Goal: Find specific page/section: Find specific page/section

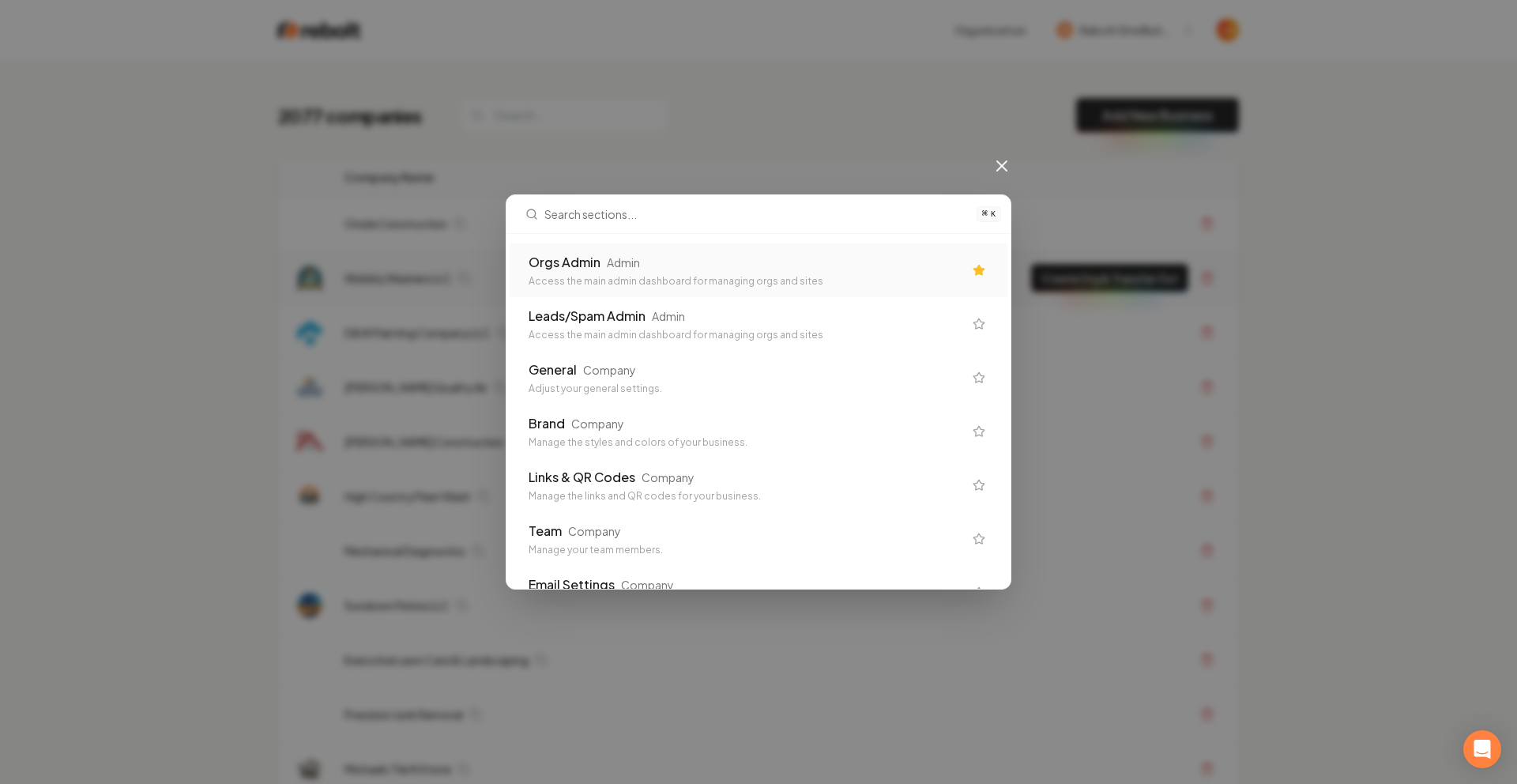
click at [622, 272] on div "Orgs Admin Admin Access the main admin dashboard for managing orgs and sites" at bounding box center [746, 270] width 435 height 35
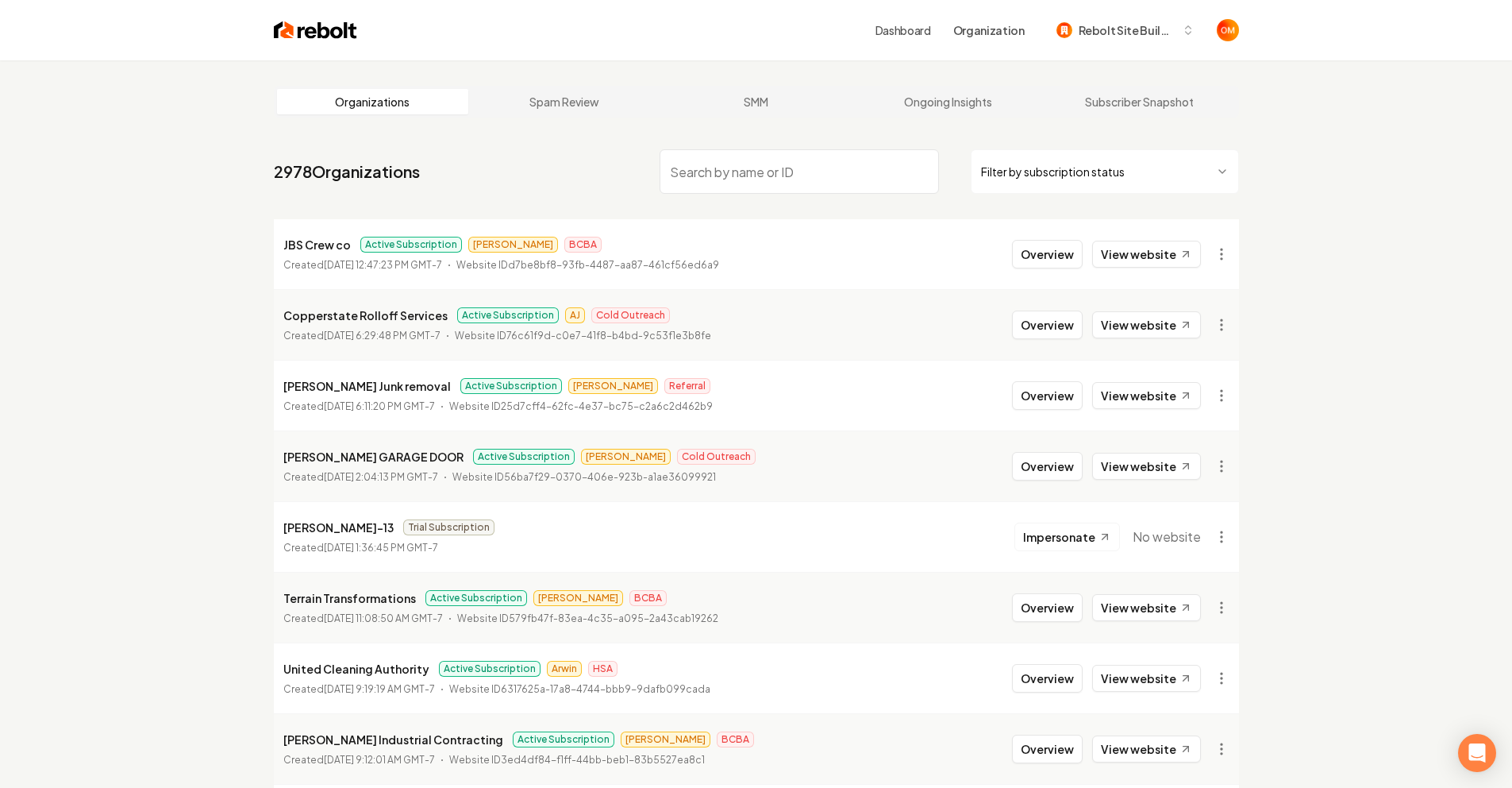
type input "f"
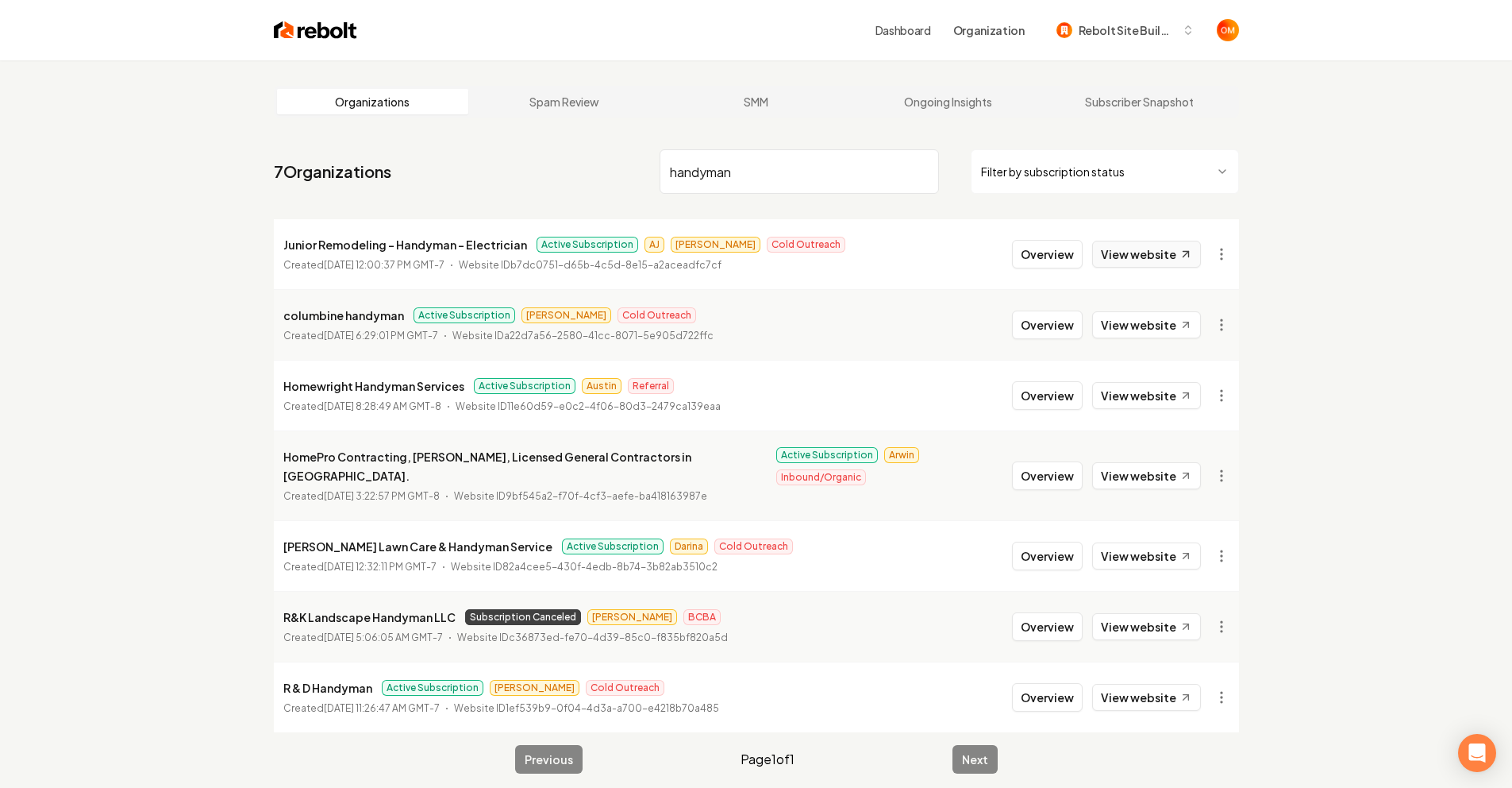
type input "handyman"
click at [1159, 249] on link "View website" at bounding box center [1146, 254] width 108 height 27
click at [1135, 242] on link "View website" at bounding box center [1146, 254] width 108 height 27
